Goal: Find contact information: Find contact information

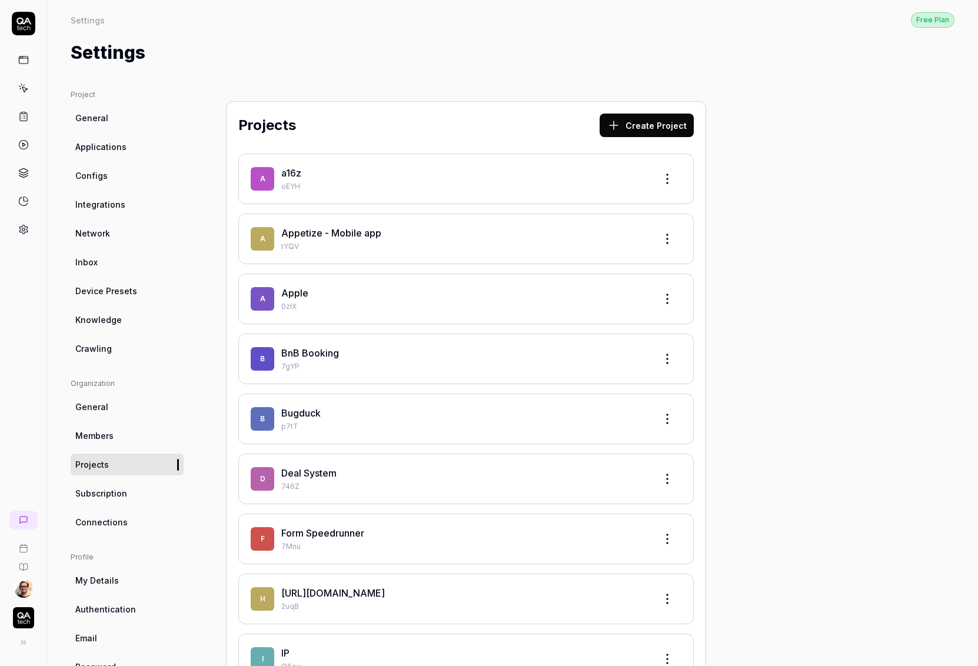
click at [25, 585] on html "Settings Free Plan Settings Free Plan Settings Project General Applications Con…" at bounding box center [489, 333] width 978 height 666
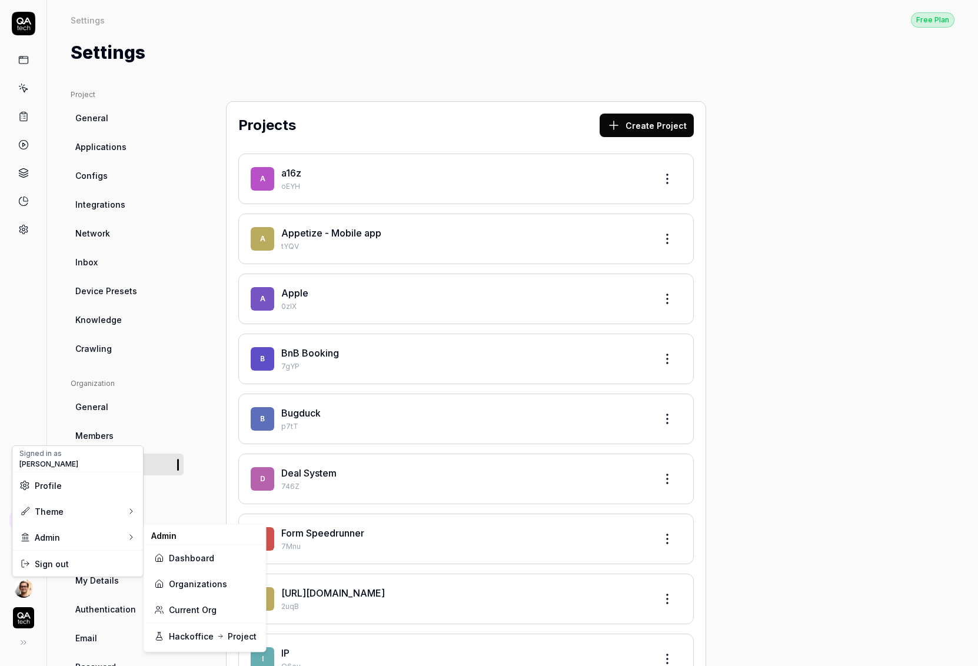
click at [186, 574] on link "Organizations" at bounding box center [205, 584] width 103 height 26
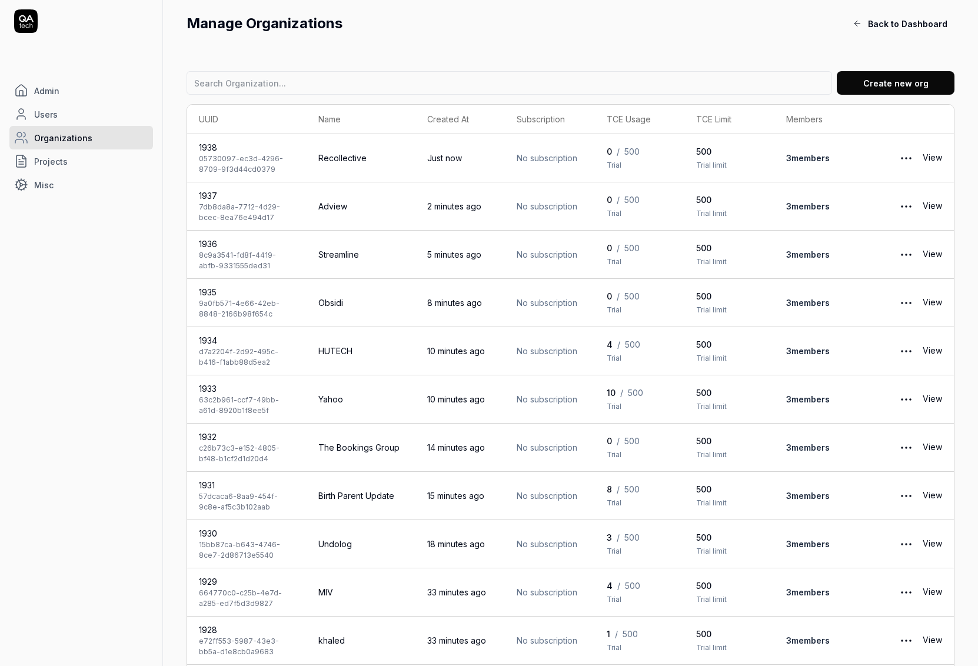
click at [66, 109] on link "Users" at bounding box center [81, 114] width 144 height 24
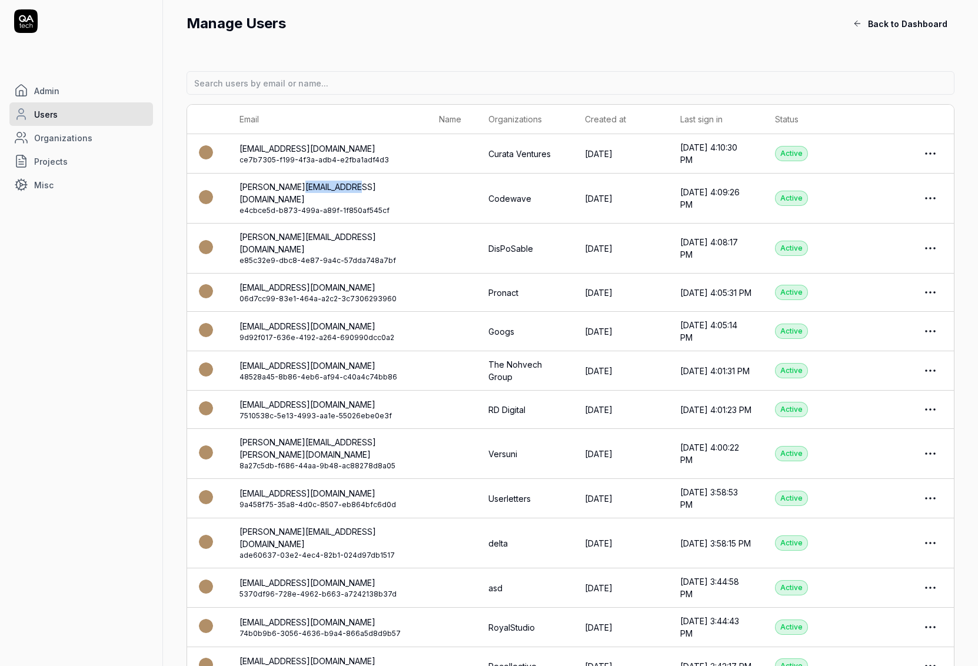
drag, startPoint x: 393, startPoint y: 184, endPoint x: 303, endPoint y: 191, distance: 90.3
click at [303, 191] on td "[PERSON_NAME][EMAIL_ADDRESS][DOMAIN_NAME] e4cbce5d-b873-499a-a89f-1f850af545cf" at bounding box center [328, 199] width 200 height 50
copy link "[DOMAIN_NAME]"
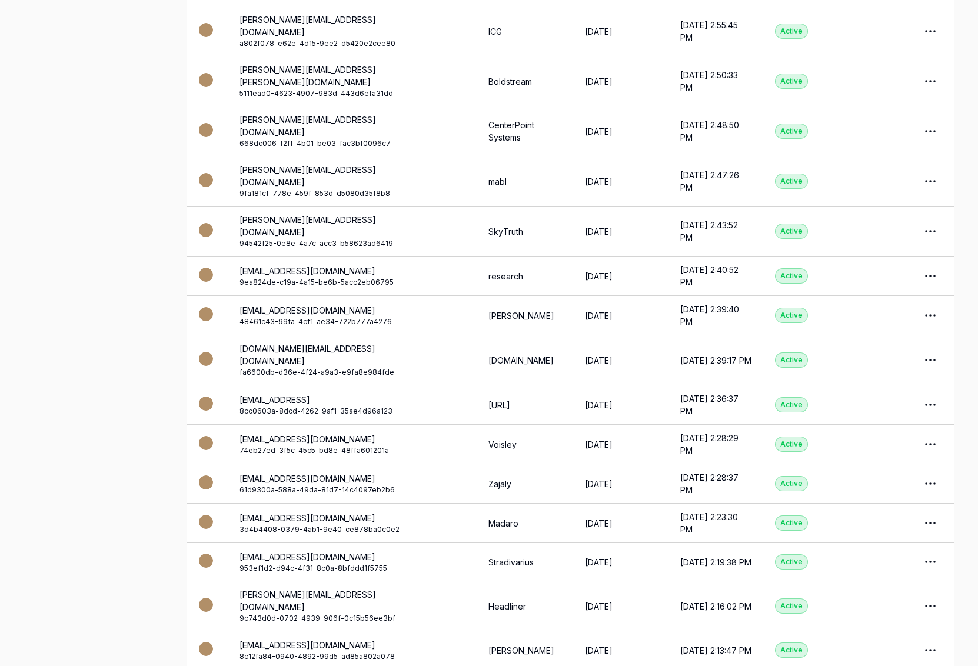
scroll to position [1513, 0]
